Goal: Task Accomplishment & Management: Use online tool/utility

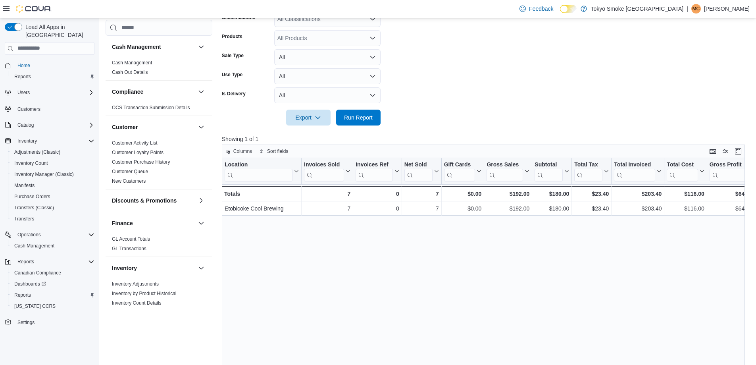
scroll to position [438, 0]
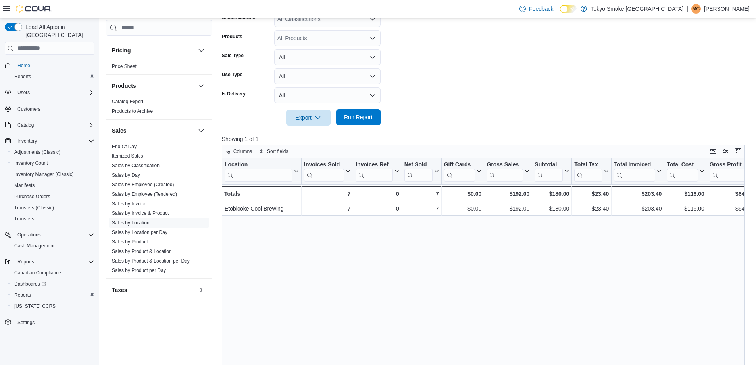
click at [367, 115] on span "Run Report" at bounding box center [358, 117] width 29 height 8
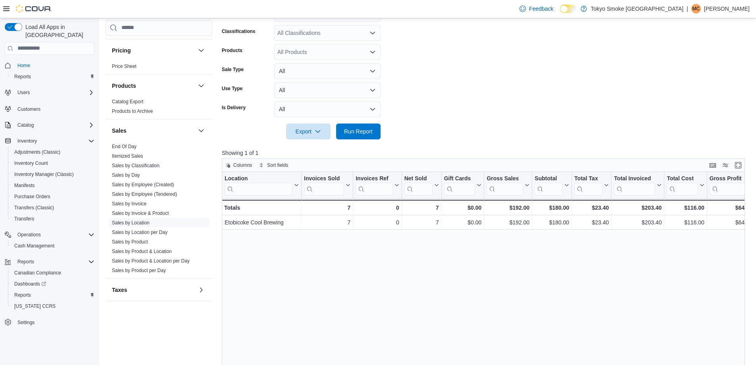
scroll to position [199, 0]
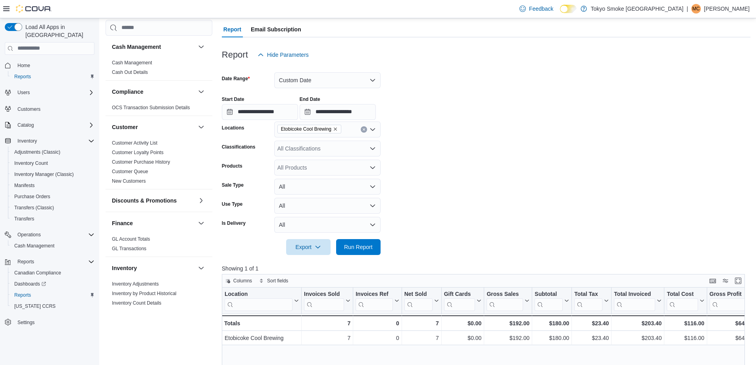
scroll to position [199, 0]
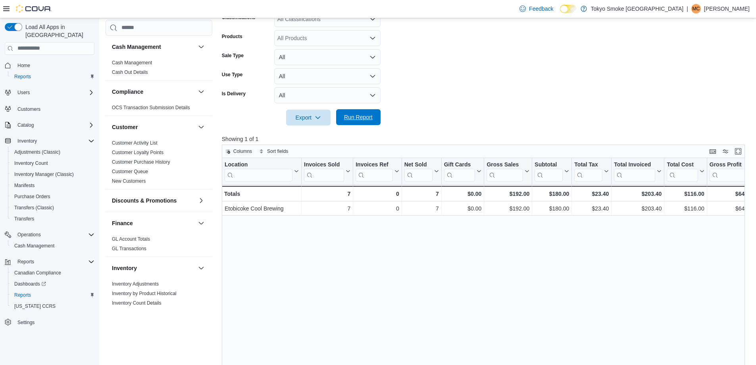
click at [363, 118] on span "Run Report" at bounding box center [358, 117] width 29 height 8
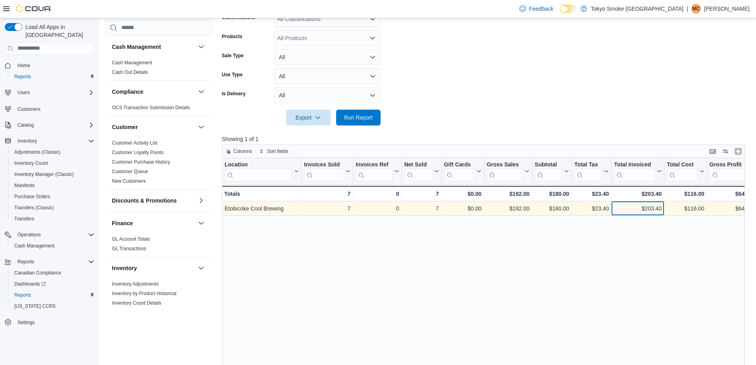
click at [650, 206] on div "$203.40" at bounding box center [638, 209] width 48 height 10
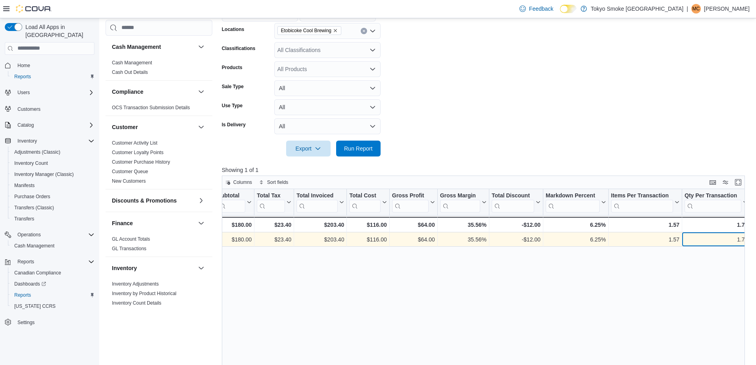
scroll to position [159, 0]
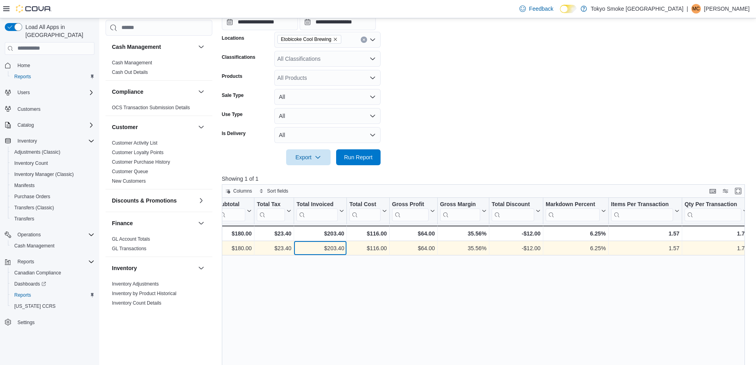
click at [300, 251] on div "$203.40" at bounding box center [321, 248] width 48 height 10
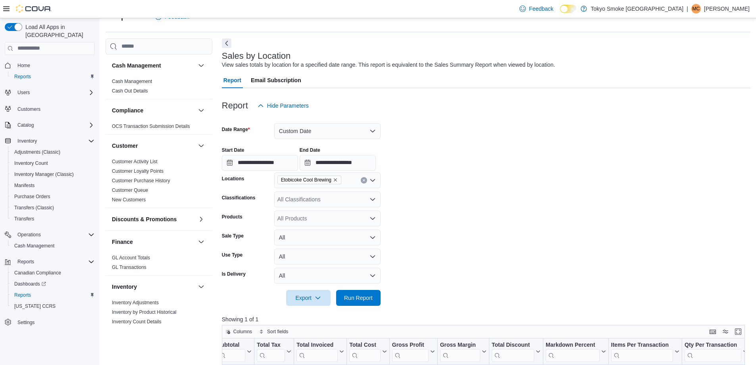
scroll to position [0, 0]
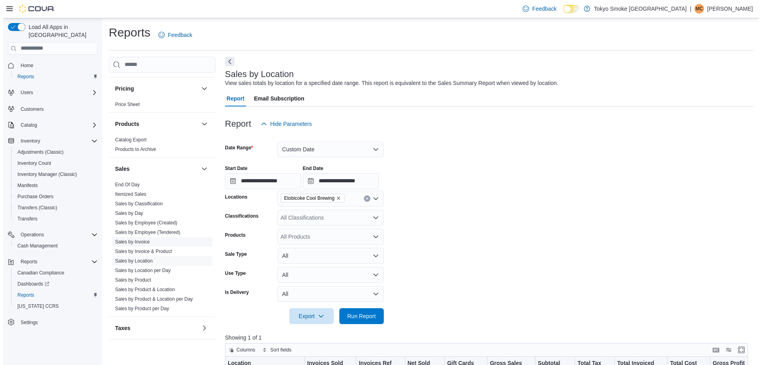
scroll to position [438, 0]
click at [144, 278] on link "Sales by Product" at bounding box center [130, 279] width 36 height 6
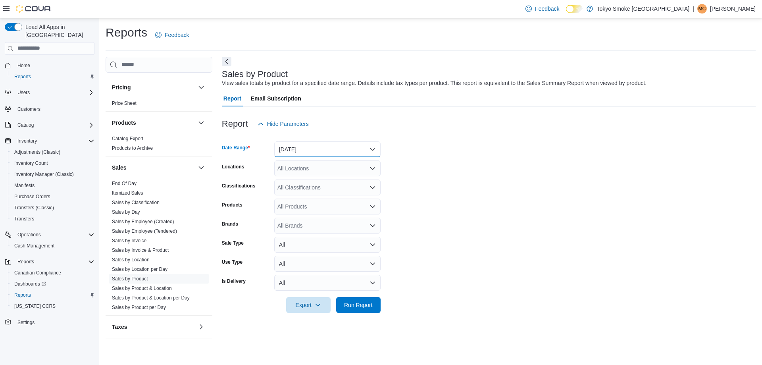
click at [314, 145] on button "[DATE]" at bounding box center [327, 149] width 106 height 16
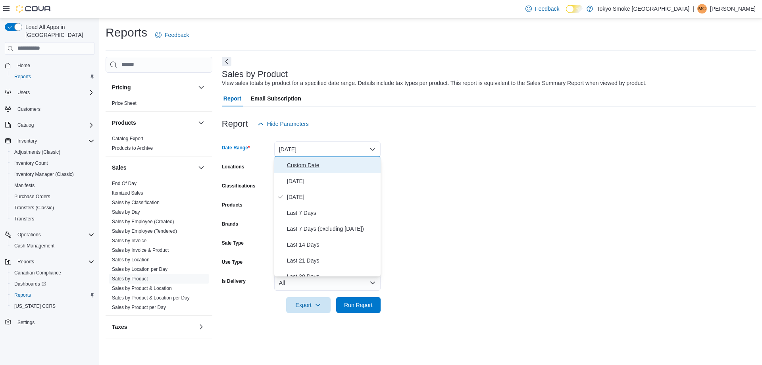
click at [309, 165] on span "Custom Date" at bounding box center [332, 165] width 91 height 10
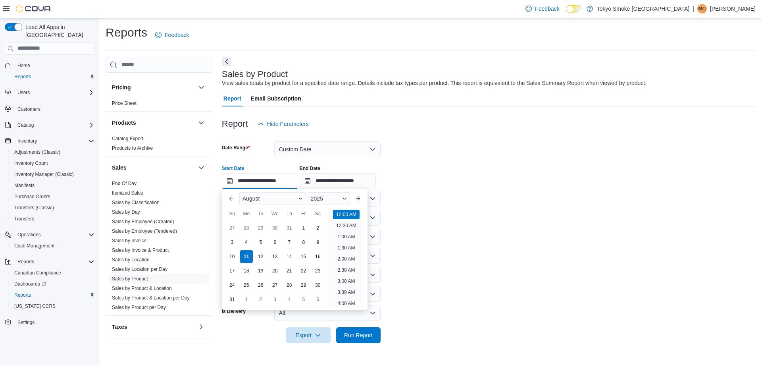
click at [276, 181] on input "**********" at bounding box center [260, 181] width 76 height 16
click at [344, 232] on li "5:00 PM" at bounding box center [346, 235] width 24 height 10
type input "**********"
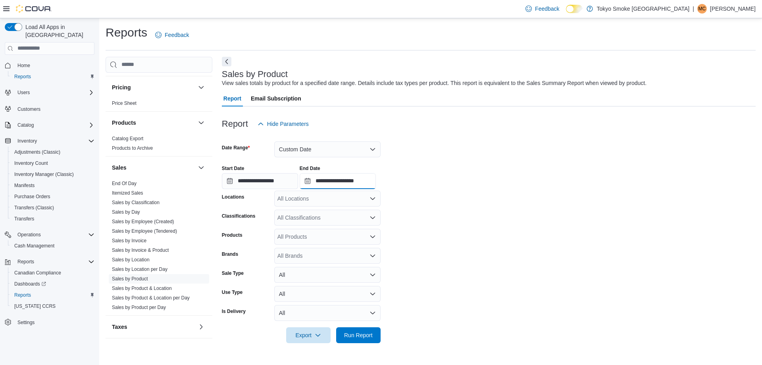
click at [372, 177] on input "**********" at bounding box center [338, 181] width 76 height 16
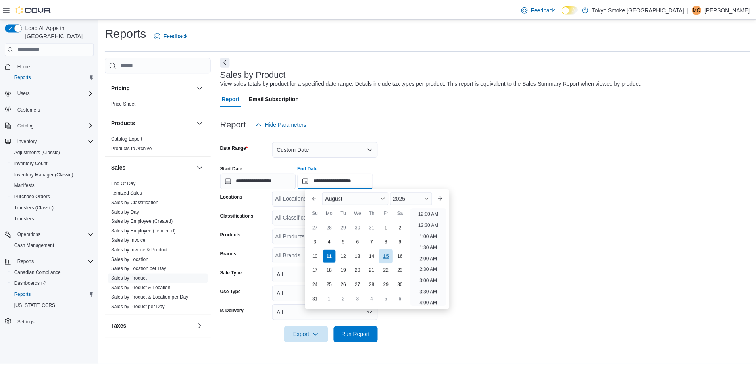
scroll to position [437, 0]
click at [432, 222] on li "8:00 PM" at bounding box center [432, 223] width 24 height 10
type input "**********"
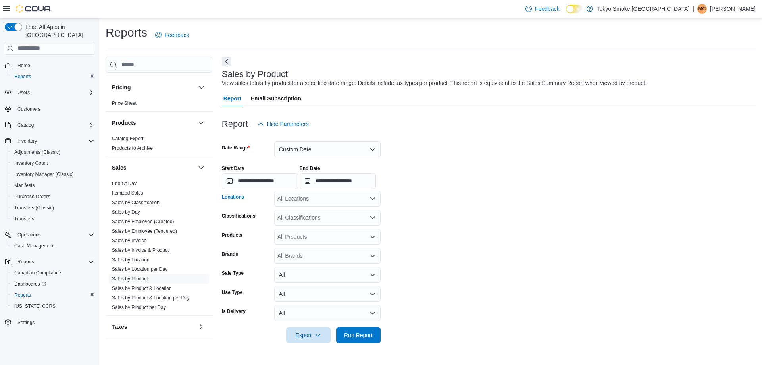
click at [306, 199] on div "All Locations" at bounding box center [327, 199] width 106 height 16
type input "****"
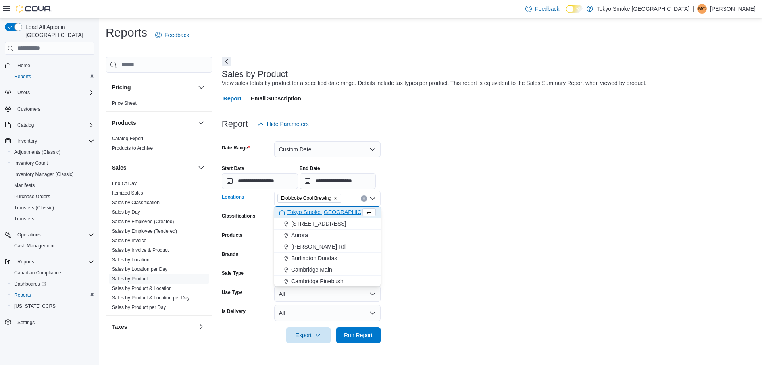
click at [422, 218] on form "**********" at bounding box center [489, 237] width 534 height 211
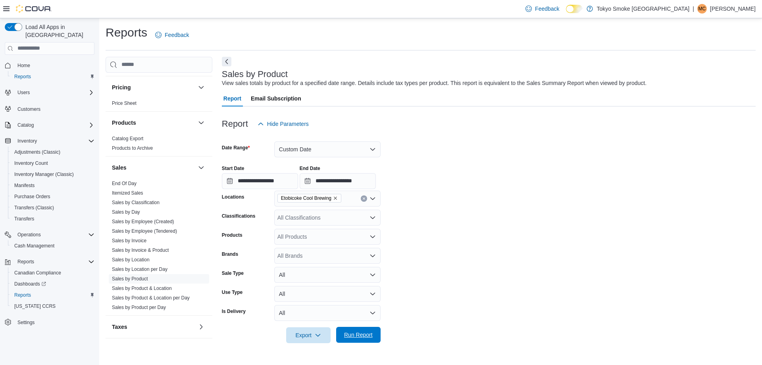
click at [365, 334] on span "Run Report" at bounding box center [358, 335] width 29 height 8
drag, startPoint x: 303, startPoint y: 140, endPoint x: 304, endPoint y: 148, distance: 8.3
click at [304, 142] on form "**********" at bounding box center [486, 237] width 529 height 211
click at [304, 150] on button "Custom Date" at bounding box center [327, 149] width 106 height 16
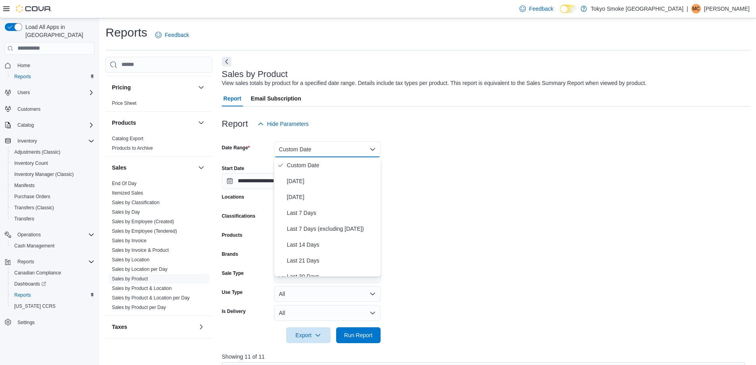
click at [447, 165] on div "**********" at bounding box center [486, 174] width 529 height 30
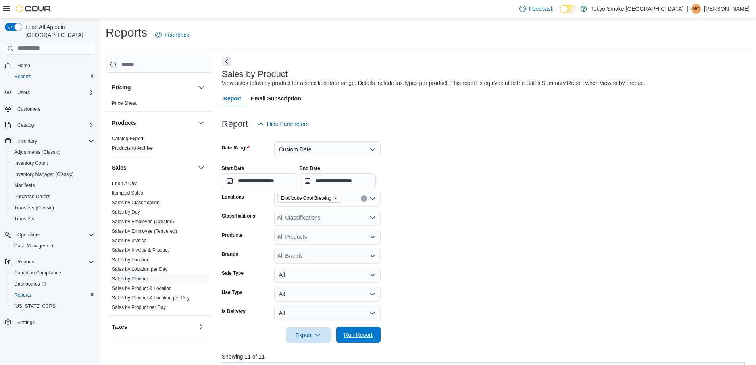
click at [344, 328] on span "Run Report" at bounding box center [358, 335] width 35 height 16
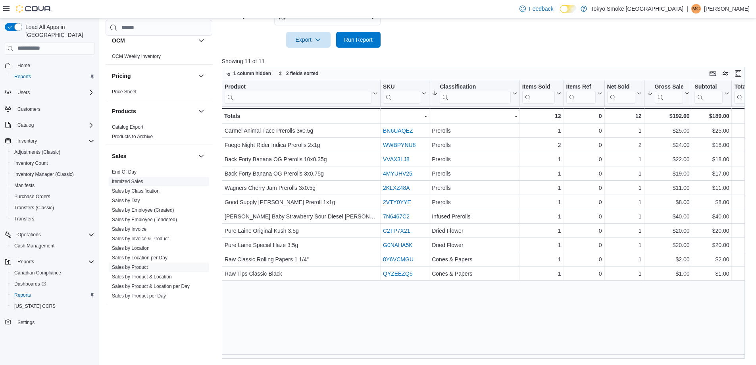
scroll to position [398, 0]
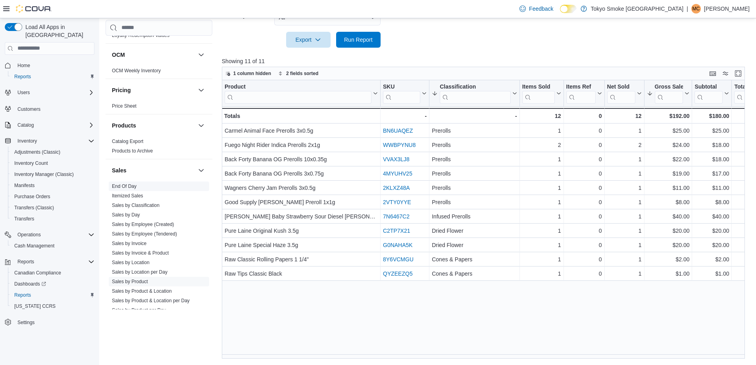
click at [122, 187] on link "End Of Day" at bounding box center [124, 186] width 25 height 6
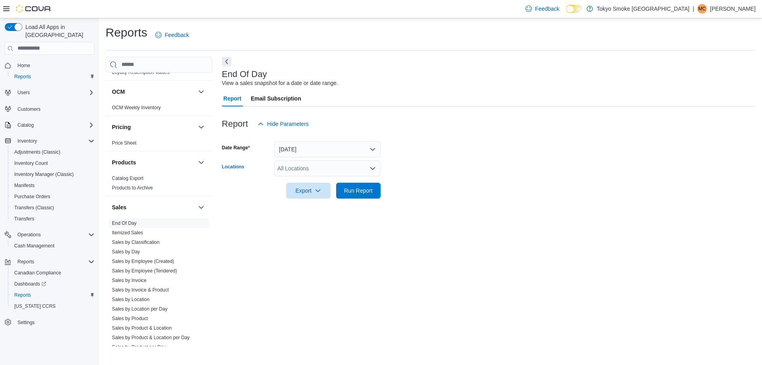
click at [308, 160] on div "All Locations" at bounding box center [327, 168] width 106 height 16
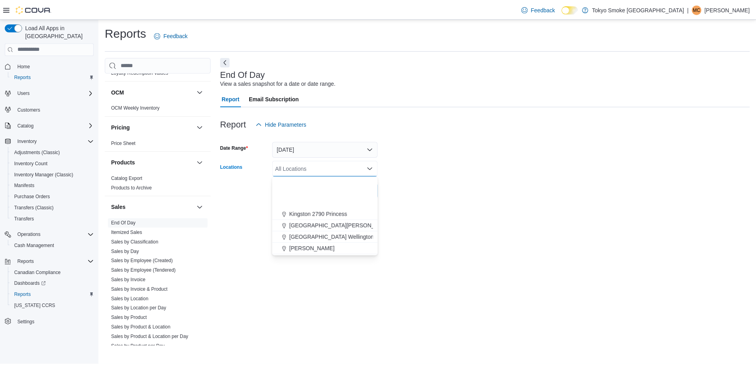
scroll to position [79, 0]
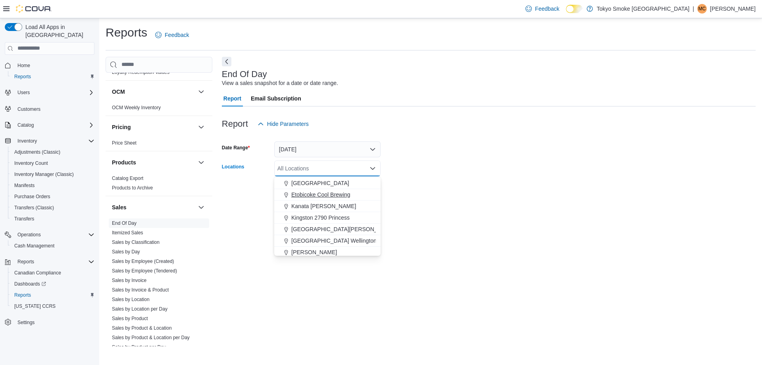
click at [310, 193] on span "Etobicoke Cool Brewing" at bounding box center [320, 195] width 59 height 8
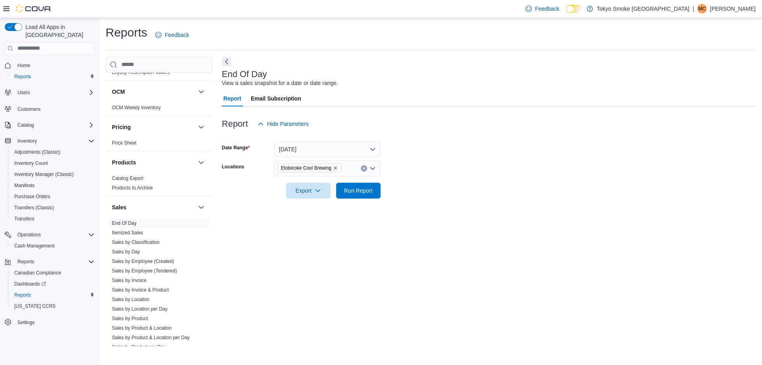
click at [424, 194] on form "Date Range [DATE] Locations [GEOGRAPHIC_DATA] Cool Brewing Export Run Report" at bounding box center [489, 165] width 534 height 67
click at [367, 193] on span "Run Report" at bounding box center [358, 190] width 29 height 8
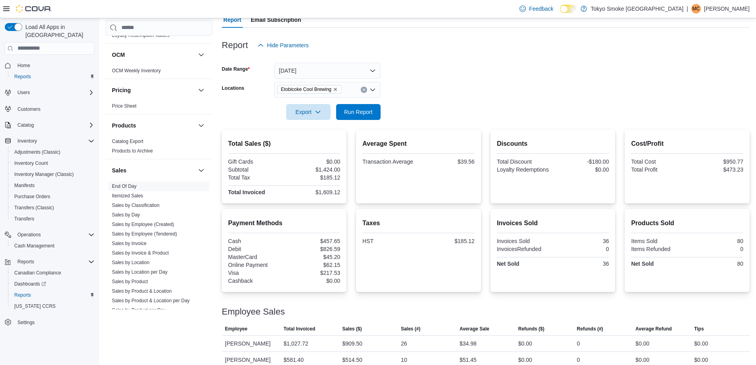
scroll to position [79, 0]
click at [135, 241] on link "Sales by Invoice" at bounding box center [129, 244] width 35 height 6
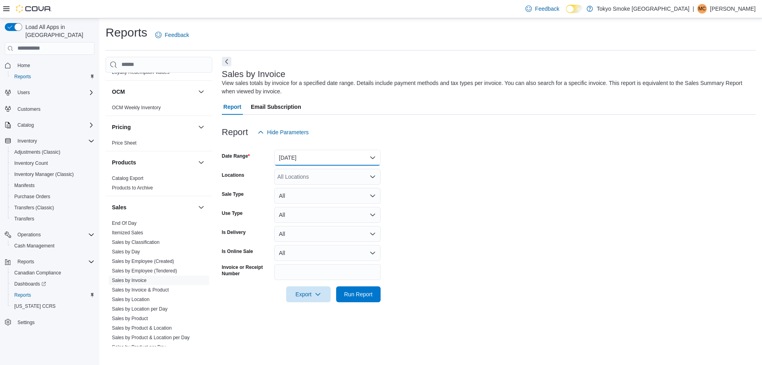
click at [291, 161] on button "[DATE]" at bounding box center [327, 158] width 106 height 16
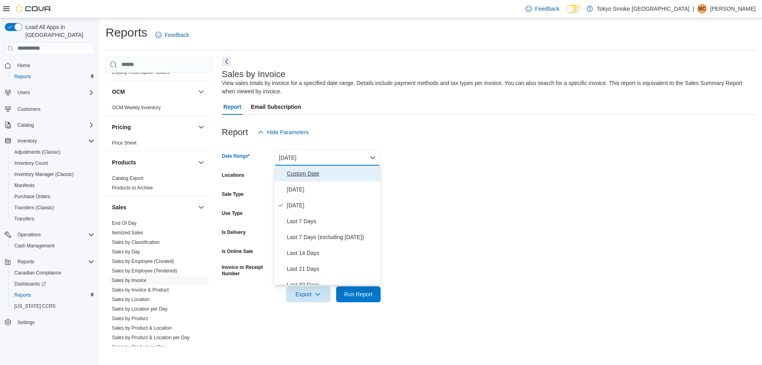
click at [296, 178] on button "Custom Date" at bounding box center [327, 174] width 106 height 16
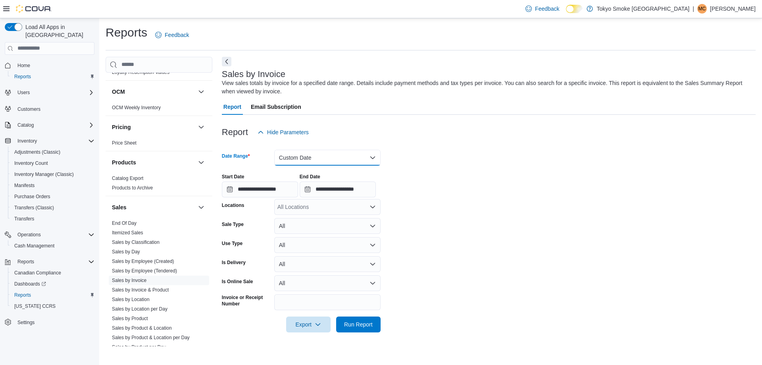
click at [291, 158] on button "Custom Date" at bounding box center [327, 158] width 106 height 16
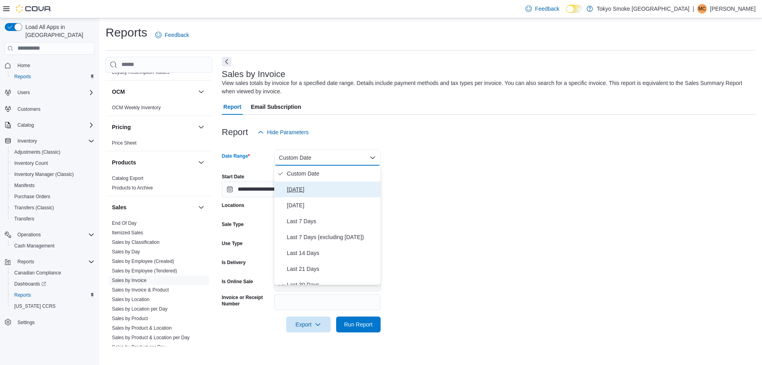
click at [297, 189] on span "[DATE]" at bounding box center [332, 190] width 91 height 10
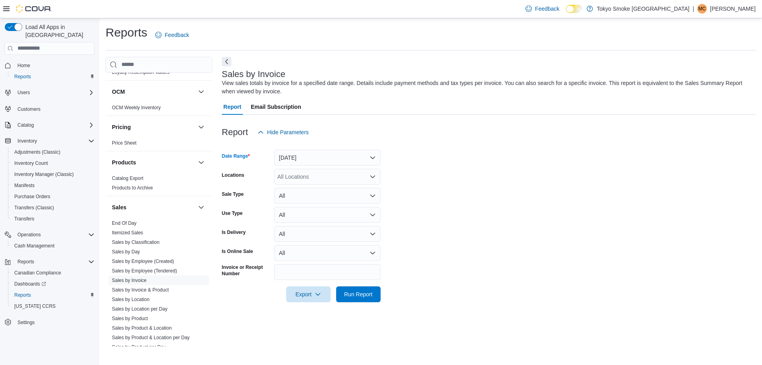
click at [288, 170] on div "All Locations" at bounding box center [327, 177] width 106 height 16
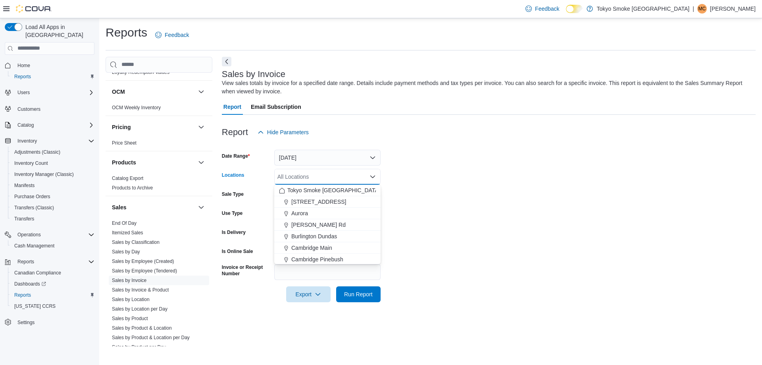
click at [289, 177] on div "All Locations" at bounding box center [327, 177] width 106 height 16
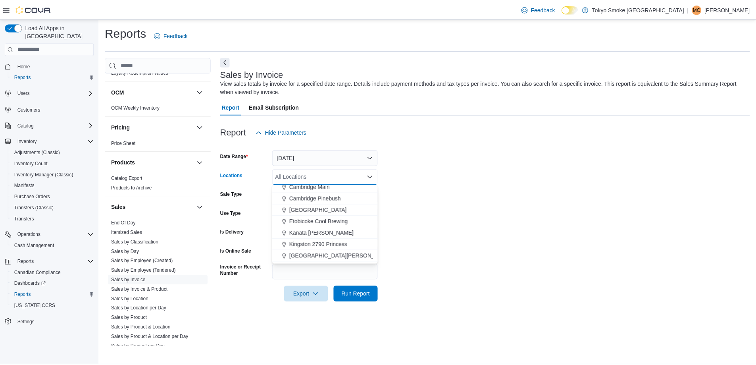
scroll to position [79, 0]
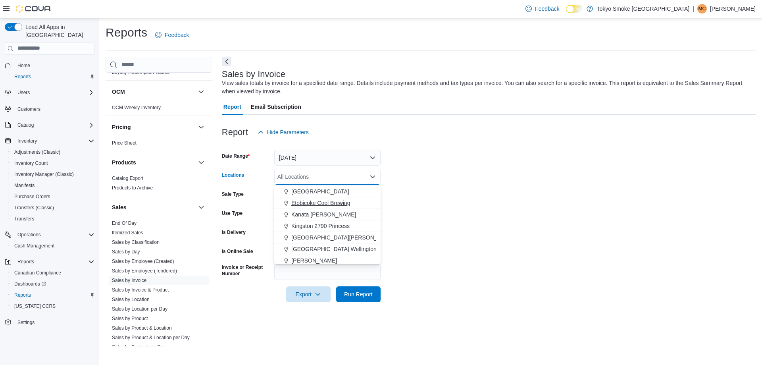
click at [305, 199] on span "Etobicoke Cool Brewing" at bounding box center [320, 203] width 59 height 8
click at [365, 299] on span "Run Report" at bounding box center [358, 294] width 35 height 16
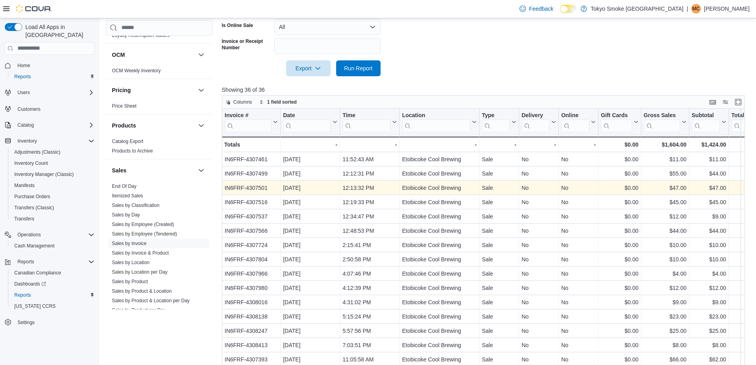
scroll to position [238, 0]
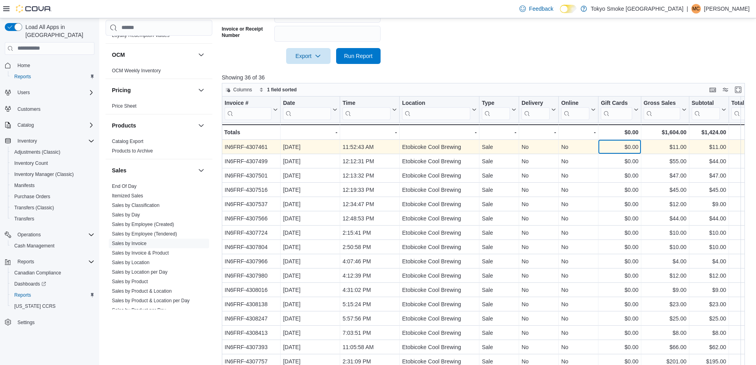
click at [613, 148] on div "$0.00" at bounding box center [620, 147] width 38 height 10
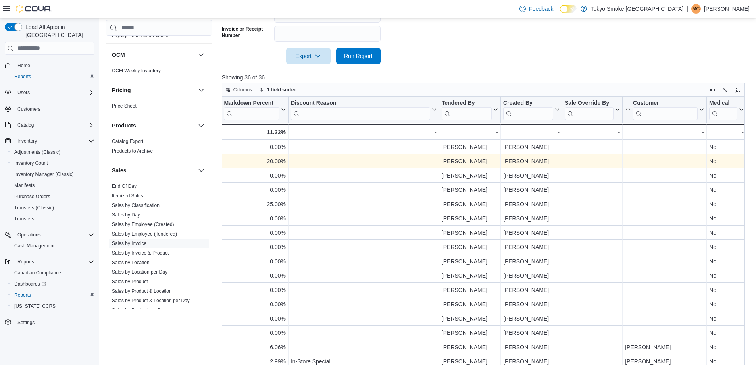
scroll to position [0, 858]
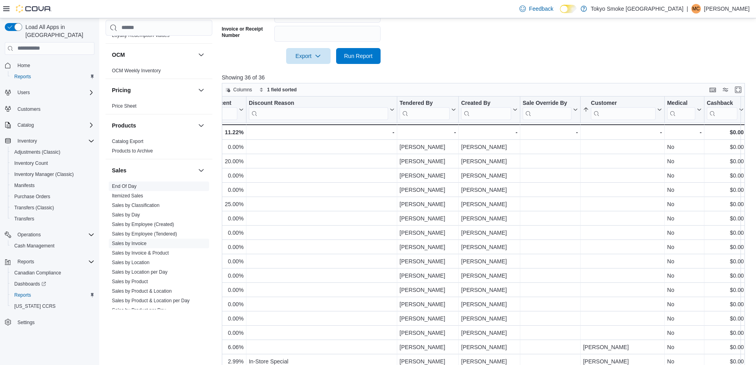
click at [124, 187] on link "End Of Day" at bounding box center [124, 186] width 25 height 6
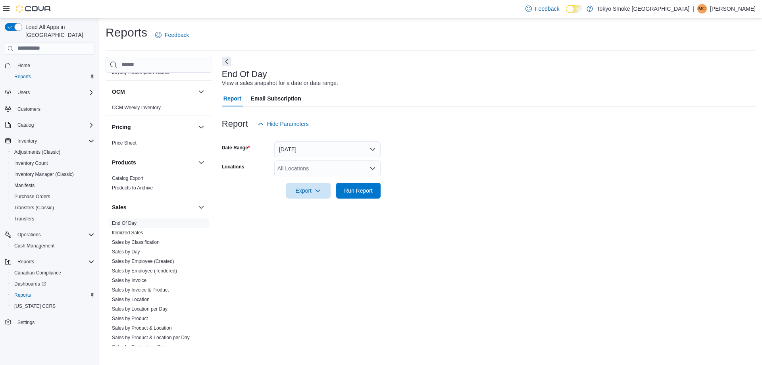
drag, startPoint x: 323, startPoint y: 178, endPoint x: 308, endPoint y: 171, distance: 16.7
click at [322, 178] on div at bounding box center [489, 179] width 534 height 6
click at [308, 171] on div "All Locations" at bounding box center [327, 168] width 106 height 16
type input "**"
click at [339, 179] on span "Etobicoke Cool Brewing" at bounding box center [320, 182] width 59 height 8
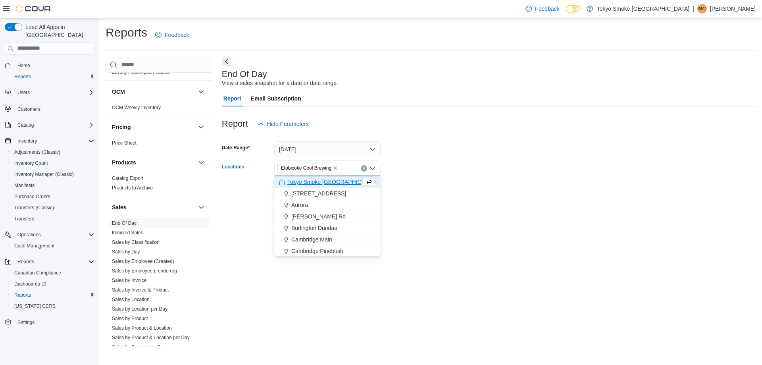
click at [376, 195] on button "[STREET_ADDRESS]" at bounding box center [327, 194] width 106 height 12
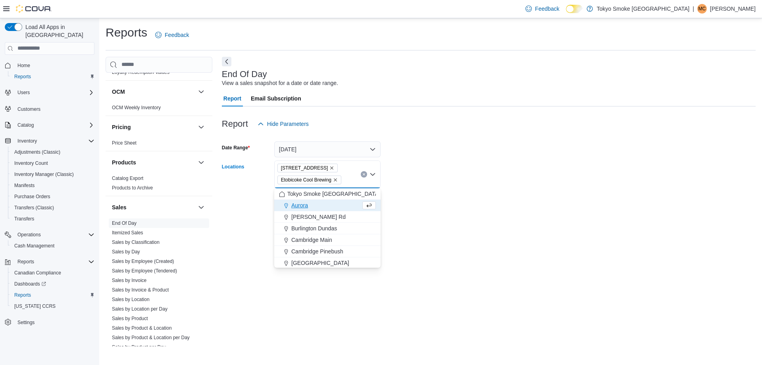
click at [330, 166] on icon "Remove 11795 Bramalea Rd from selection in this group" at bounding box center [332, 168] width 5 height 5
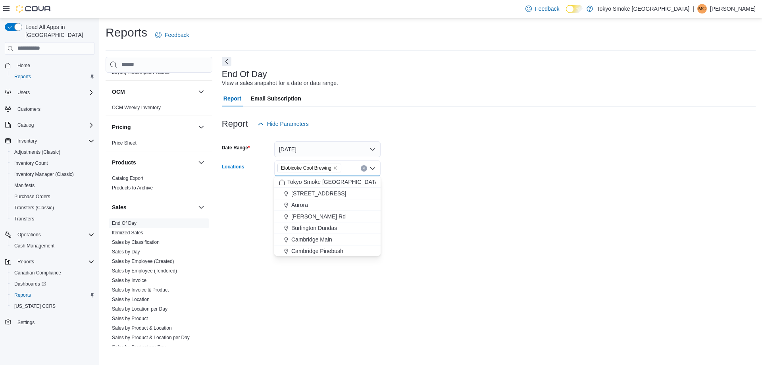
click at [411, 181] on div at bounding box center [489, 179] width 534 height 6
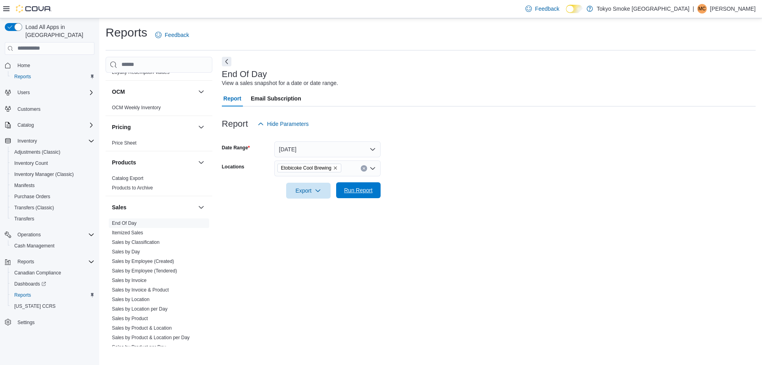
click at [357, 191] on span "Run Report" at bounding box center [358, 190] width 29 height 8
